Goal: Task Accomplishment & Management: Manage account settings

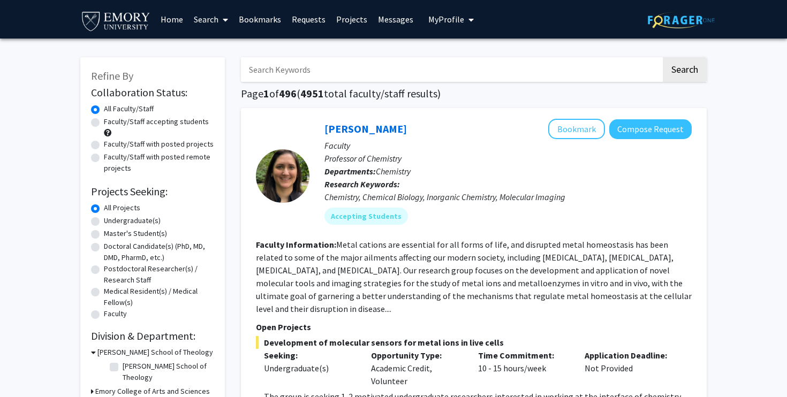
click at [464, 18] on span "My profile dropdown to access profile and logout" at bounding box center [469, 19] width 10 height 37
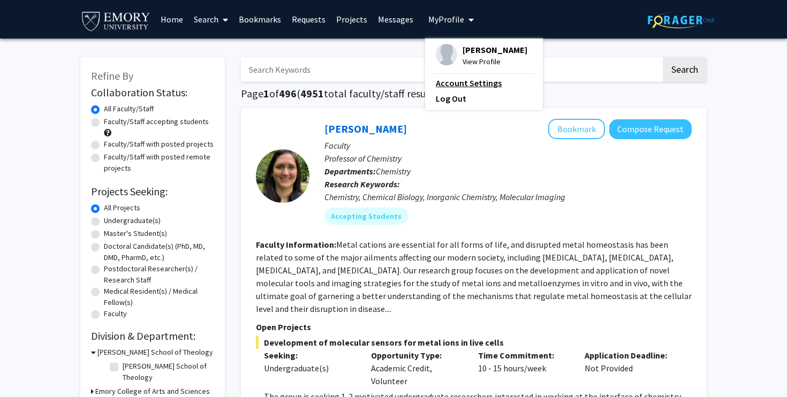
click at [454, 86] on link "Account Settings" at bounding box center [484, 83] width 96 height 13
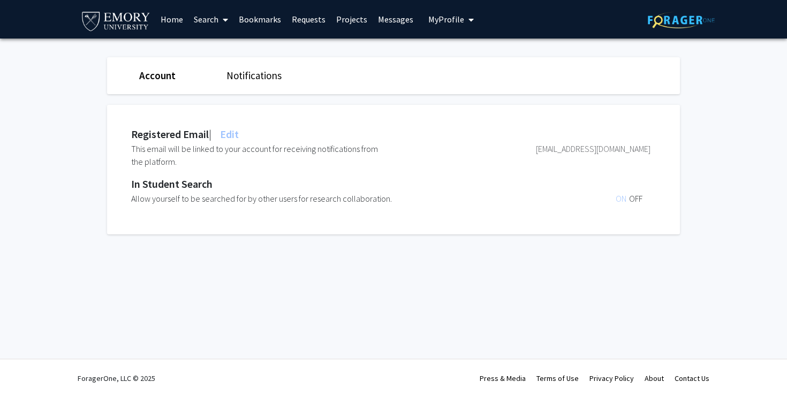
click at [437, 17] on span "My Profile" at bounding box center [446, 19] width 36 height 11
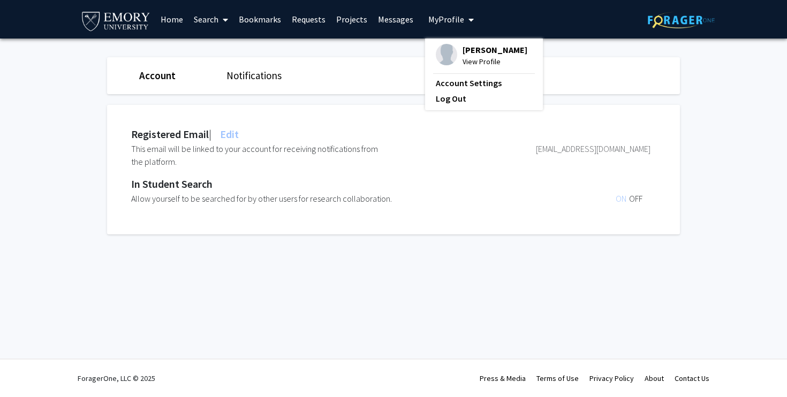
click at [475, 52] on span "[PERSON_NAME]" at bounding box center [494, 50] width 65 height 12
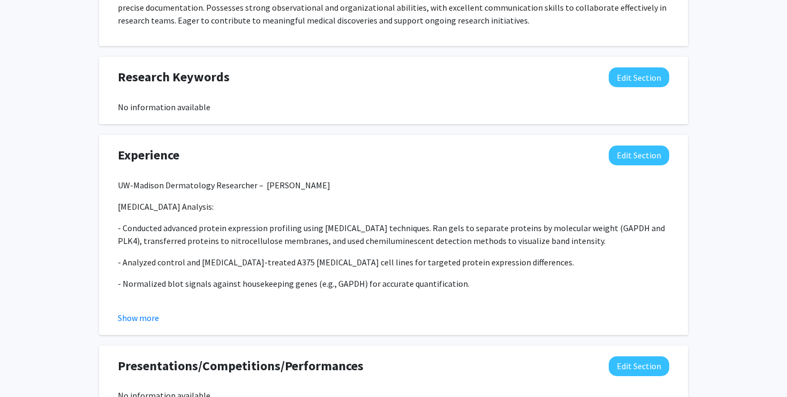
scroll to position [565, 0]
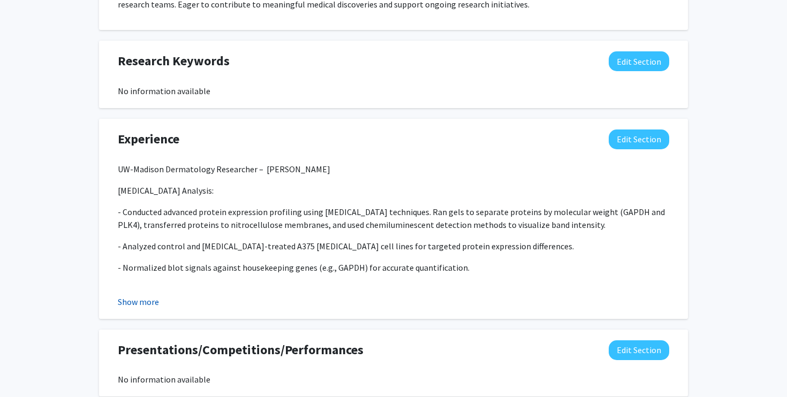
click at [154, 306] on button "Show more" at bounding box center [138, 301] width 41 height 13
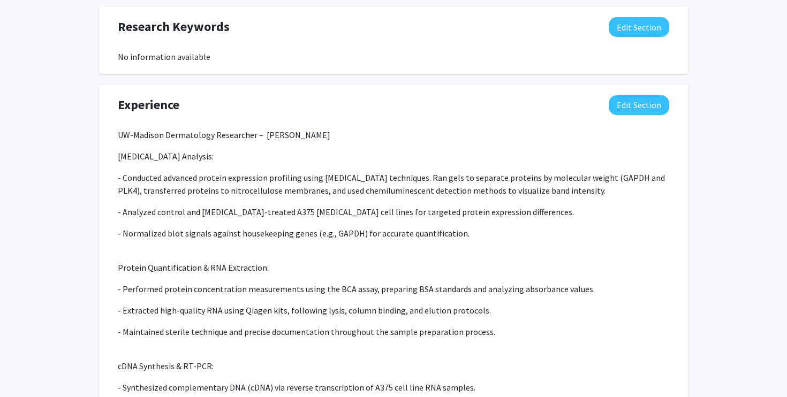
scroll to position [648, 0]
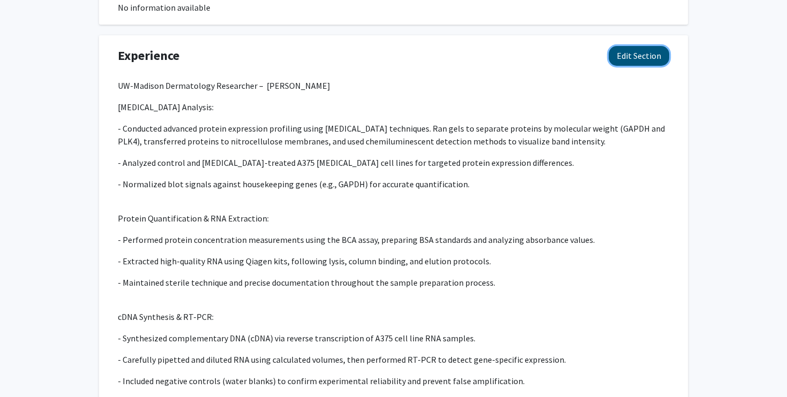
click at [626, 59] on button "Edit Section" at bounding box center [638, 56] width 60 height 20
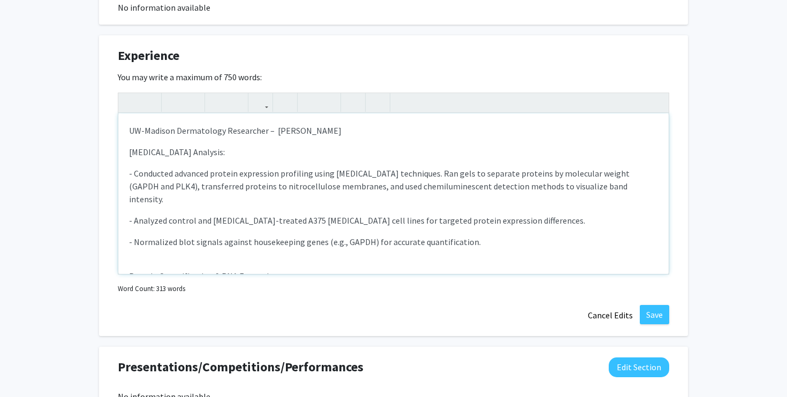
click at [351, 214] on p "- Analyzed control and [MEDICAL_DATA]-treated A375 [MEDICAL_DATA] cell lines fo…" at bounding box center [393, 220] width 529 height 13
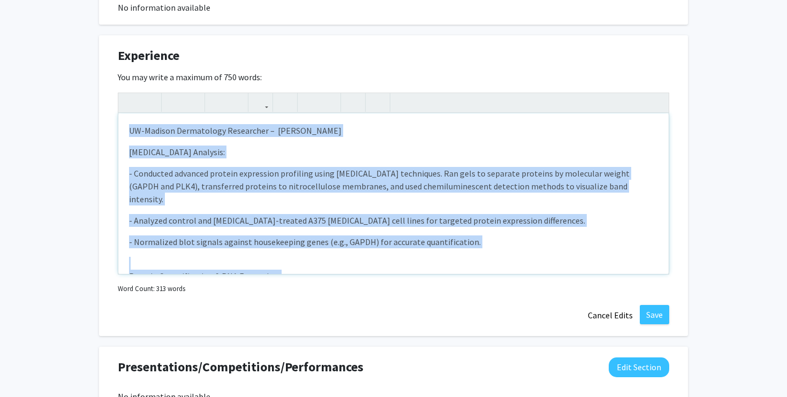
copy div "LO-Ipsumdo Sitametcons Adipiscing – Elits Doe Tempori Utla Etdolore: - Magnaali…"
click at [666, 309] on button "Save" at bounding box center [654, 314] width 29 height 19
